Goal: Transaction & Acquisition: Purchase product/service

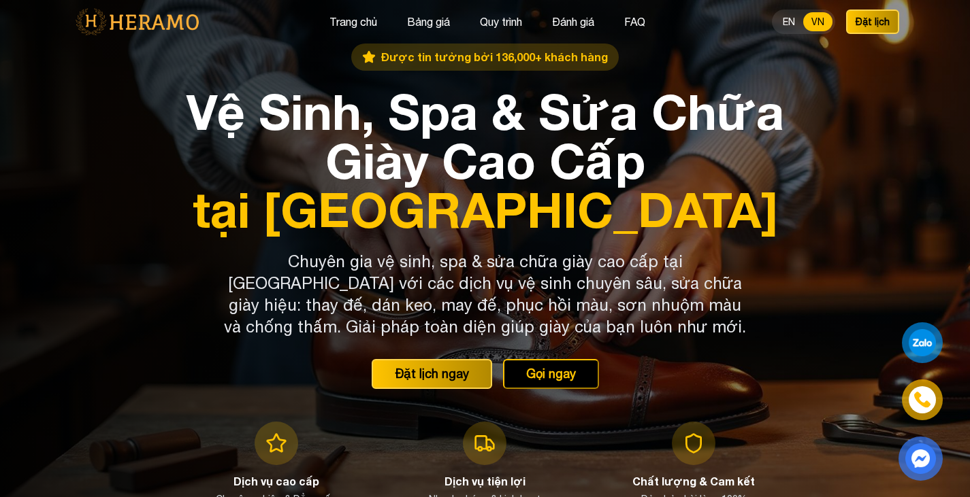
click at [928, 460] on img at bounding box center [920, 459] width 31 height 30
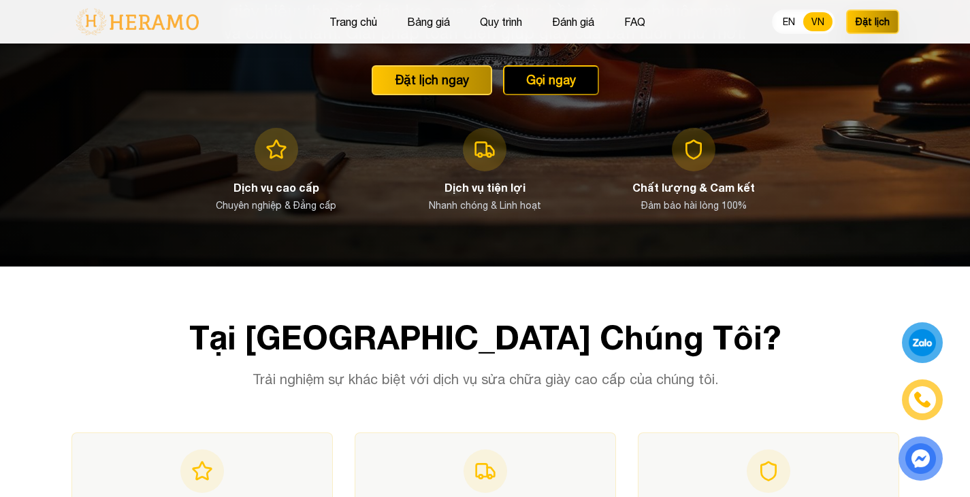
scroll to position [272, 0]
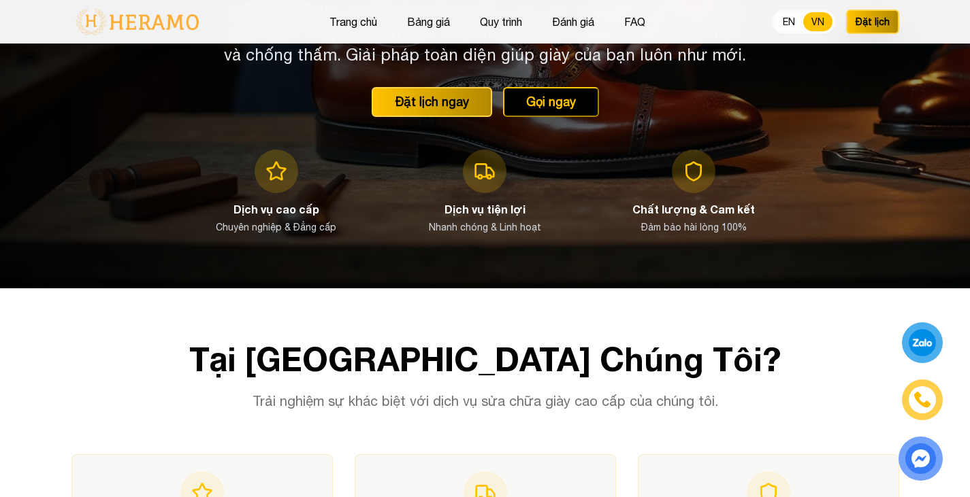
click at [919, 459] on img at bounding box center [920, 459] width 31 height 30
